Goal: Task Accomplishment & Management: Manage account settings

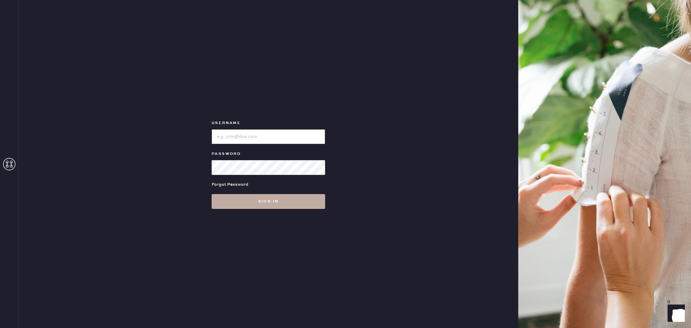
type input "reformationboston"
click at [294, 197] on button "Sign in" at bounding box center [268, 201] width 113 height 15
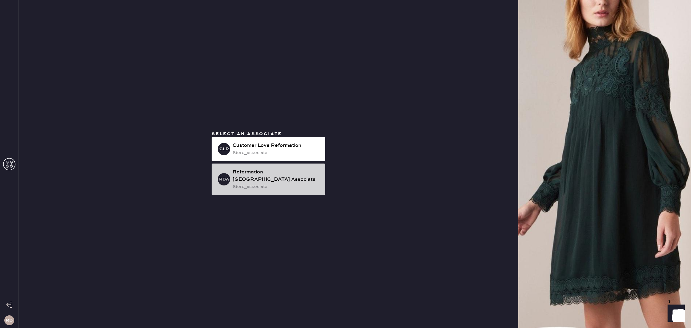
click at [276, 183] on div "store_associate" at bounding box center [276, 186] width 88 height 7
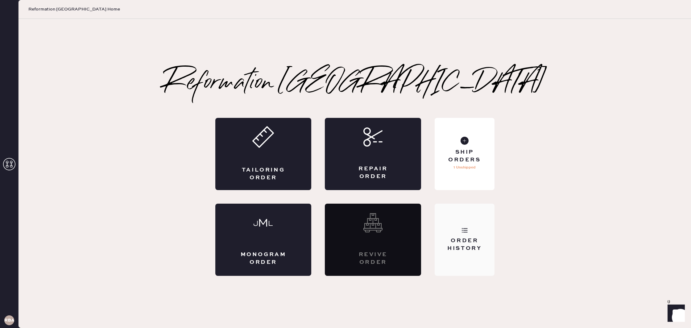
click at [473, 245] on div "Order History" at bounding box center [464, 244] width 50 height 15
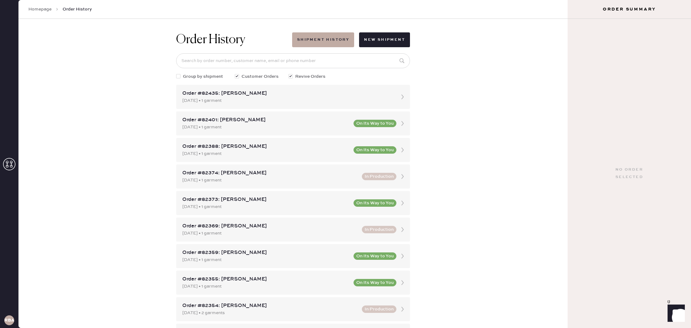
click at [39, 8] on link "Homepage" at bounding box center [39, 9] width 23 height 6
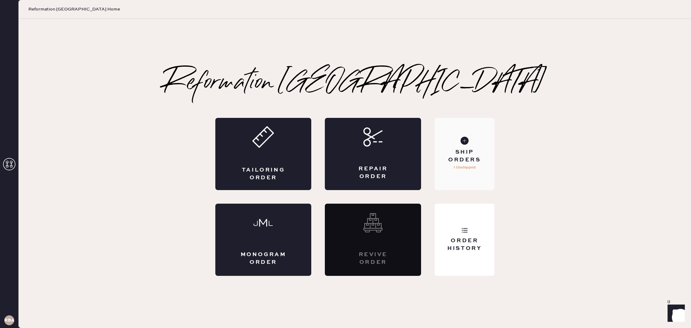
click at [470, 160] on div "Ship Orders" at bounding box center [464, 155] width 50 height 15
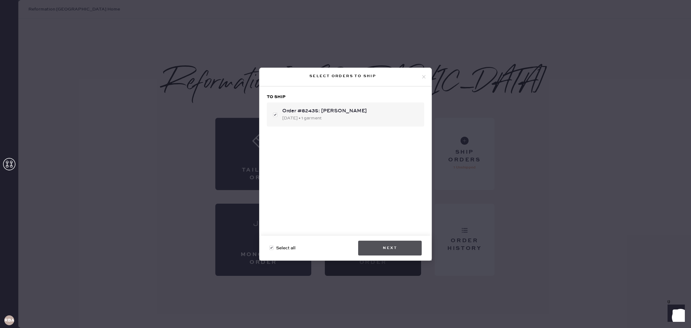
click at [393, 244] on button "Next" at bounding box center [390, 247] width 64 height 15
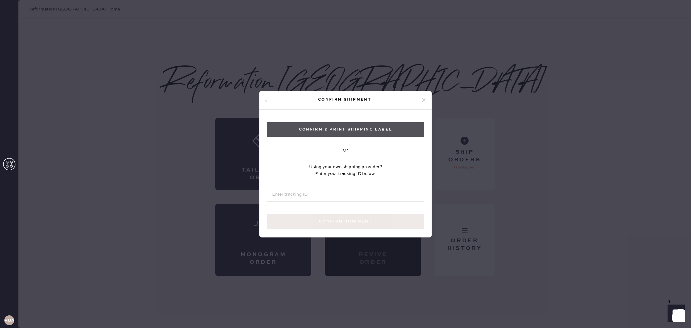
click at [297, 129] on button "Confirm & Print shipping label" at bounding box center [345, 129] width 157 height 15
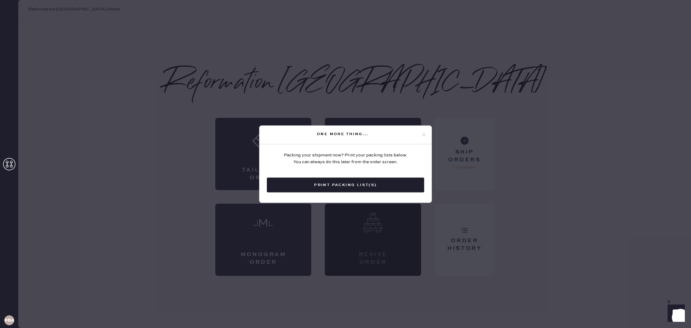
click at [351, 184] on button "Print Packing List(s)" at bounding box center [345, 184] width 157 height 15
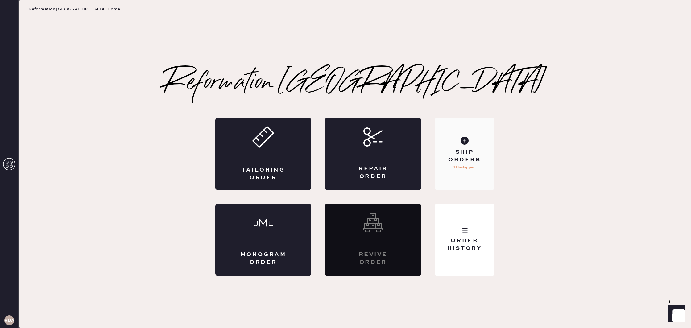
click at [453, 161] on div "Ship Orders" at bounding box center [464, 155] width 50 height 15
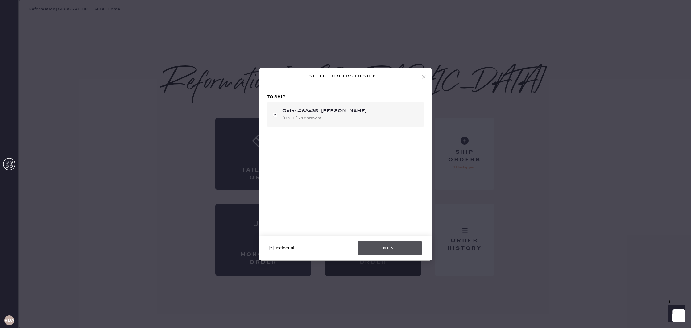
click at [409, 251] on button "Next" at bounding box center [390, 247] width 64 height 15
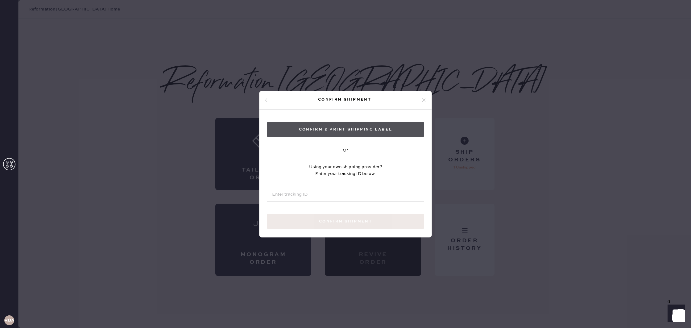
click at [311, 131] on button "Confirm & Print shipping label" at bounding box center [345, 129] width 157 height 15
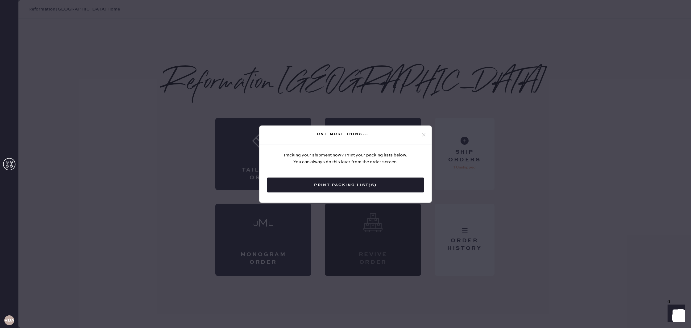
click at [424, 134] on icon at bounding box center [424, 135] width 6 height 6
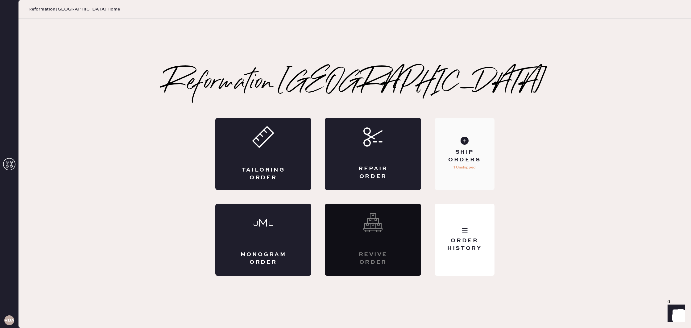
click at [447, 142] on div "Ship Orders 1 Unshipped" at bounding box center [464, 154] width 60 height 72
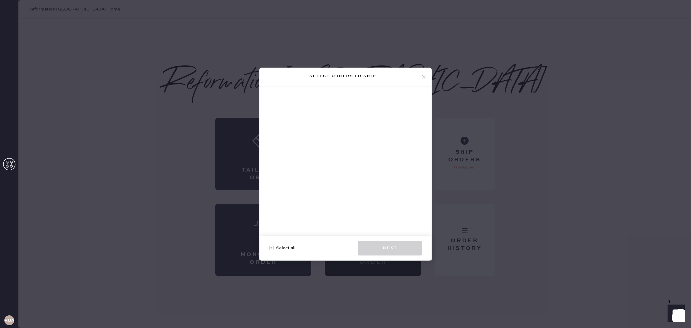
drag, startPoint x: 368, startPoint y: 148, endPoint x: 396, endPoint y: 115, distance: 43.3
click at [369, 148] on div at bounding box center [345, 163] width 172 height 154
click at [424, 76] on icon at bounding box center [424, 77] width 6 height 6
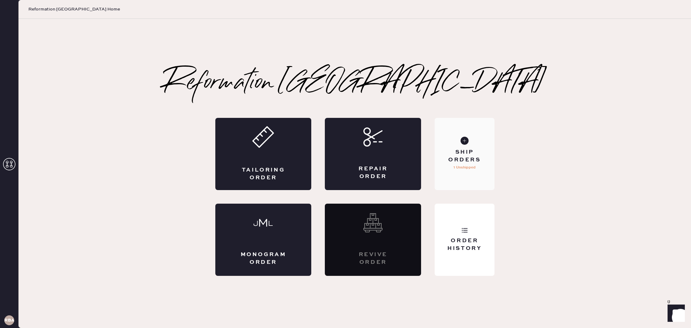
click at [466, 157] on div "Ship Orders" at bounding box center [464, 155] width 50 height 15
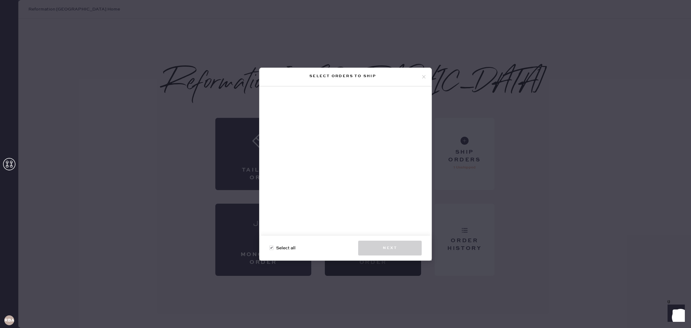
click at [424, 76] on use at bounding box center [423, 76] width 3 height 3
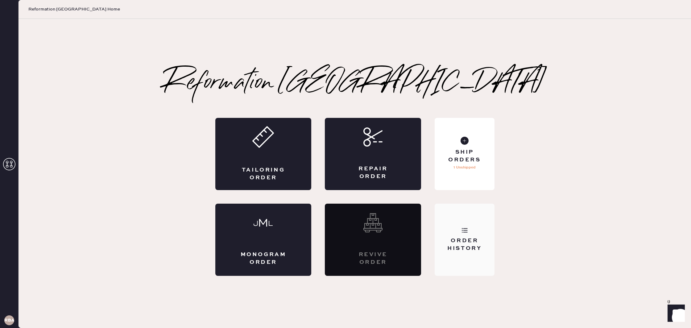
click at [488, 252] on div "Order History" at bounding box center [464, 244] width 50 height 15
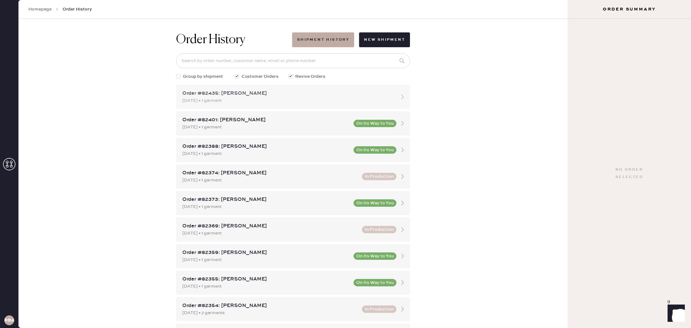
click at [217, 100] on div "[DATE] • 1 garment" at bounding box center [287, 100] width 210 height 7
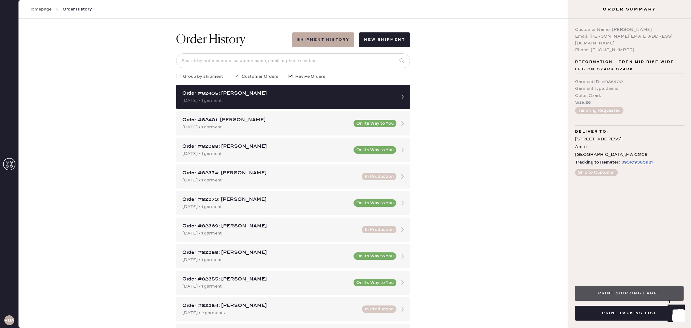
click at [612, 294] on button "Print Shipping Label" at bounding box center [629, 293] width 109 height 15
